Goal: Information Seeking & Learning: Find specific fact

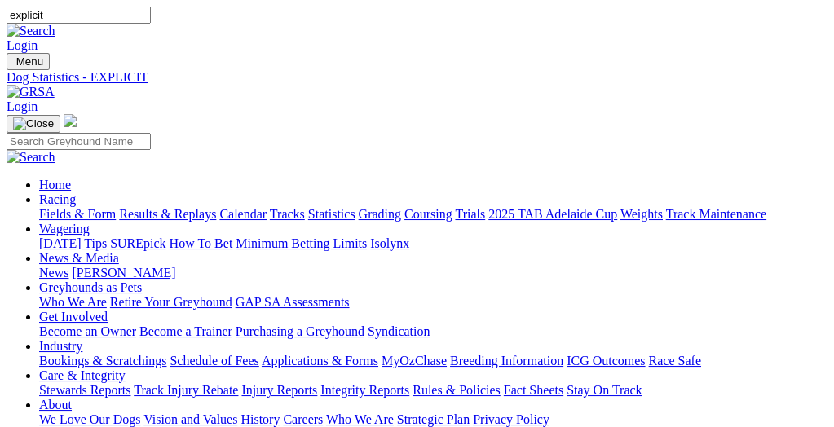
type input "explicit"
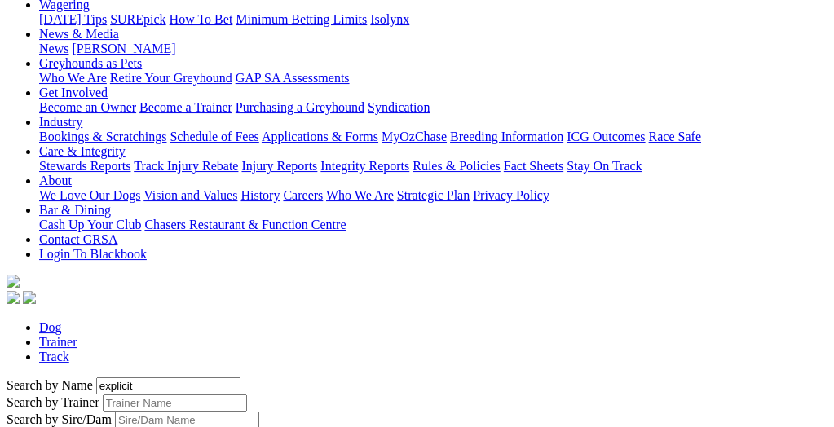
scroll to position [335, 0]
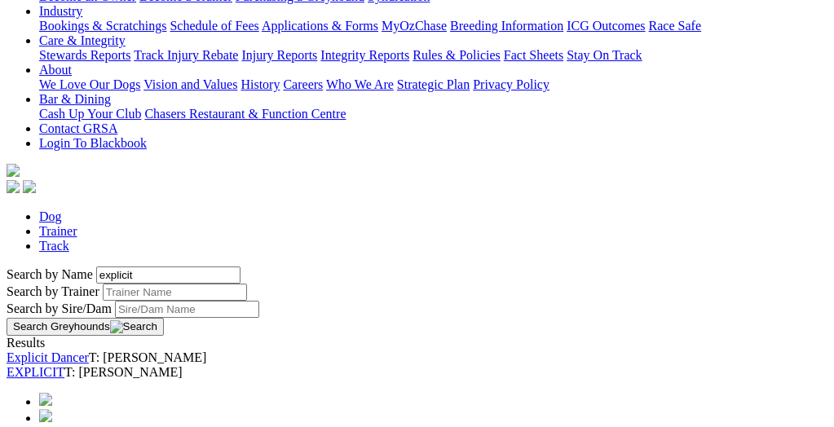
click at [64, 365] on link "EXPLICIT" at bounding box center [36, 372] width 58 height 14
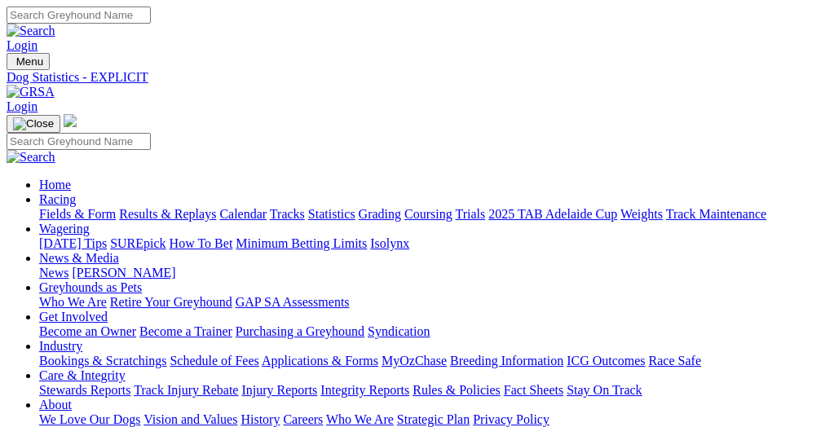
click at [59, 207] on link "Fields & Form" at bounding box center [77, 214] width 77 height 14
select select "VIC"
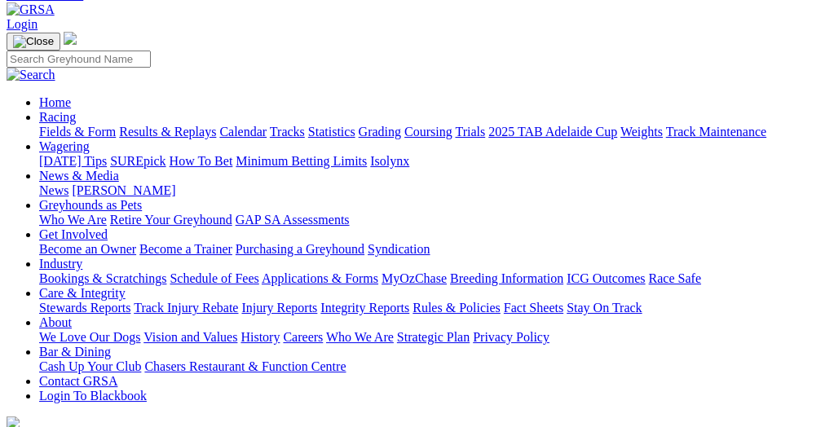
scroll to position [167, 0]
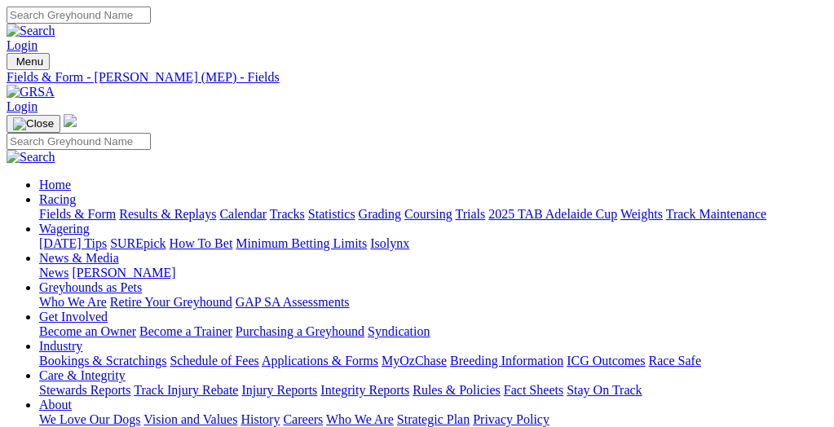
click at [151, 20] on input "Search" at bounding box center [79, 15] width 144 height 17
type input "explicit"
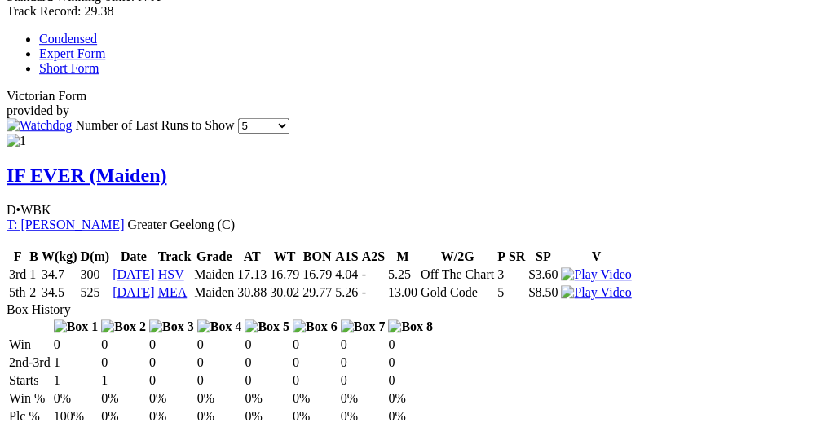
scroll to position [922, 0]
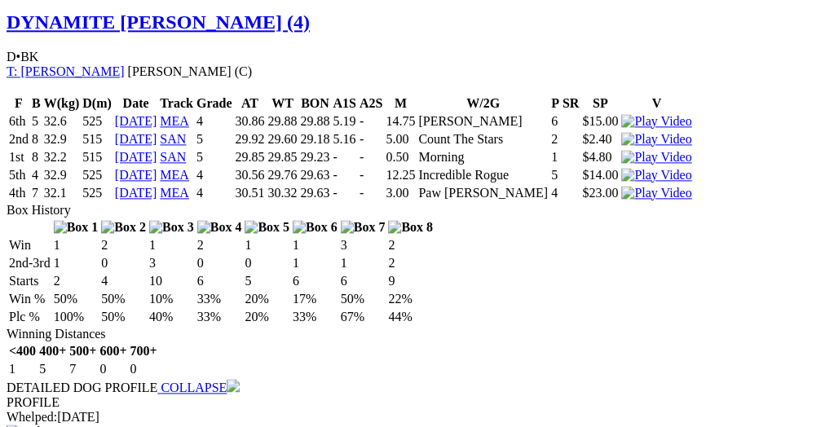
scroll to position [2180, 0]
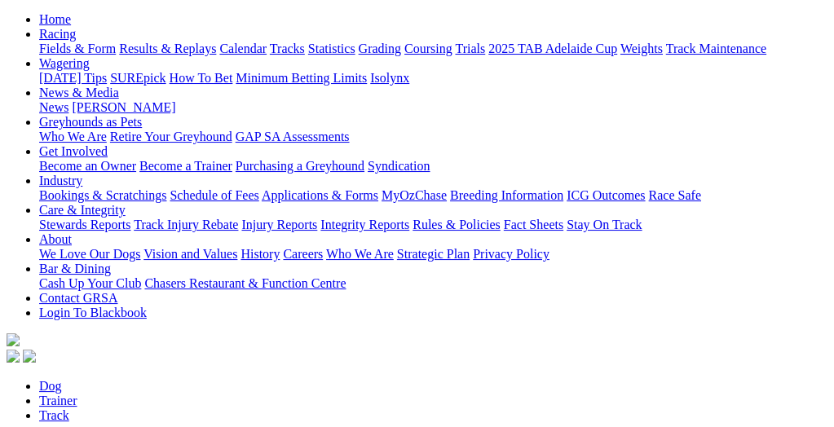
scroll to position [251, 0]
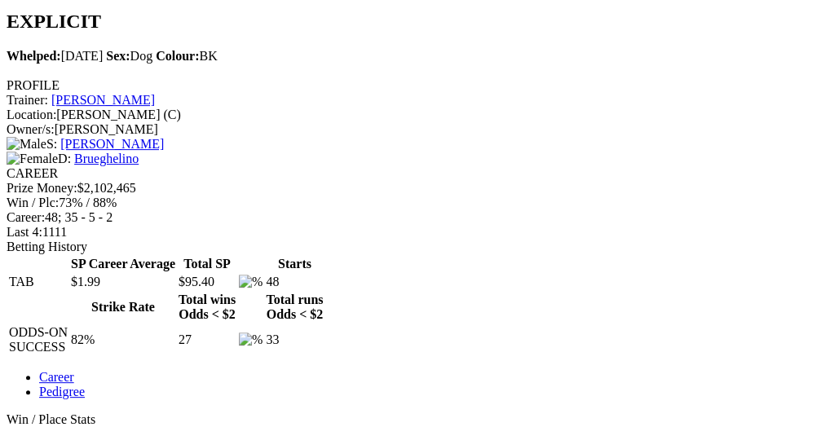
scroll to position [587, 0]
